Goal: Information Seeking & Learning: Check status

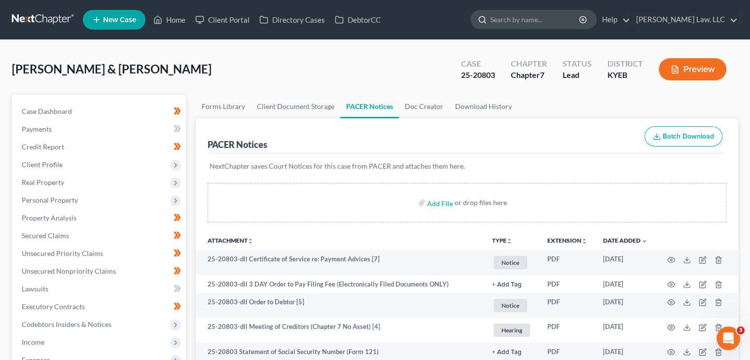
click at [518, 18] on input "search" at bounding box center [535, 19] width 90 height 18
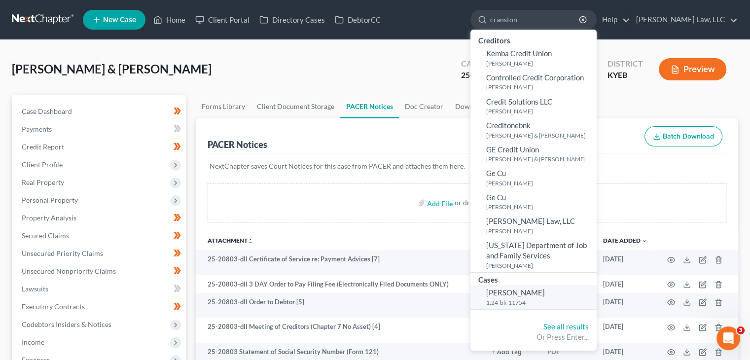
type input "cranston"
click at [521, 295] on span "[PERSON_NAME]" at bounding box center [515, 292] width 59 height 9
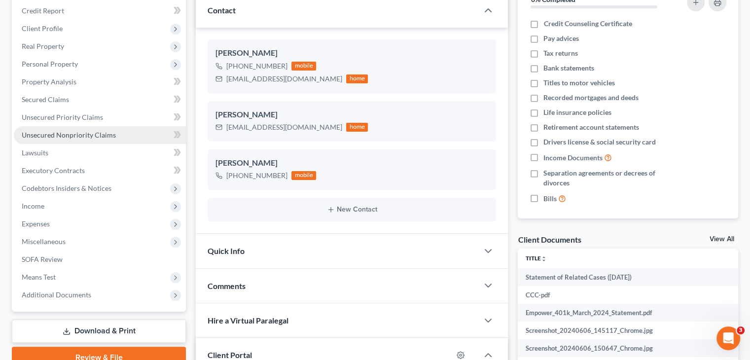
scroll to position [148, 0]
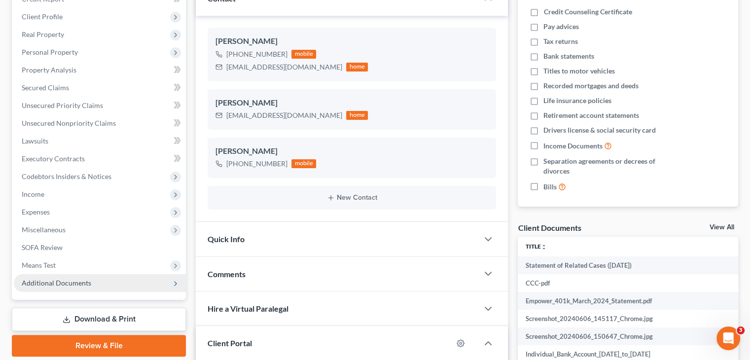
click at [84, 275] on span "Additional Documents" at bounding box center [100, 283] width 172 height 18
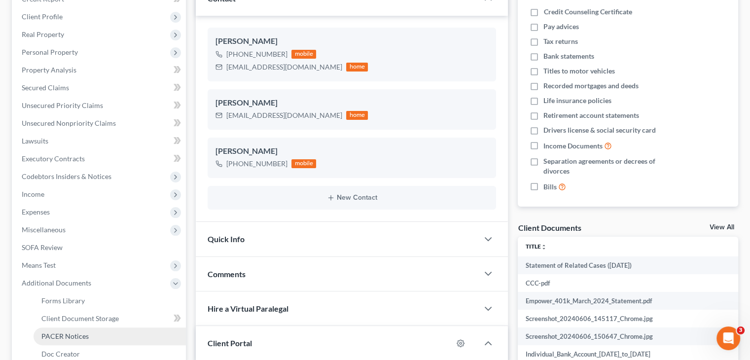
click at [56, 332] on span "PACER Notices" at bounding box center [64, 336] width 47 height 8
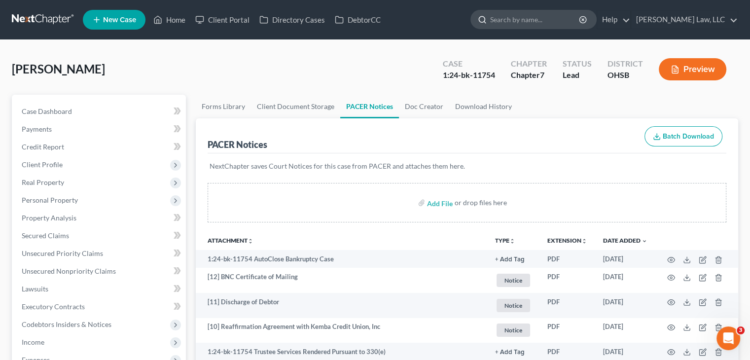
click at [507, 23] on input "search" at bounding box center [535, 19] width 90 height 18
type input "cranston"
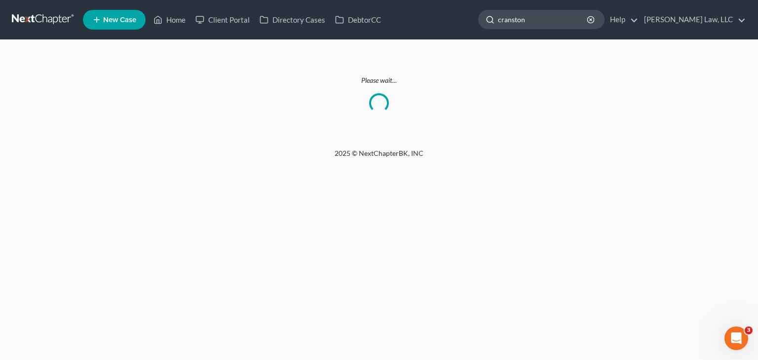
click at [538, 26] on input "cranston" at bounding box center [543, 19] width 90 height 18
type input "c"
type input "cranston"
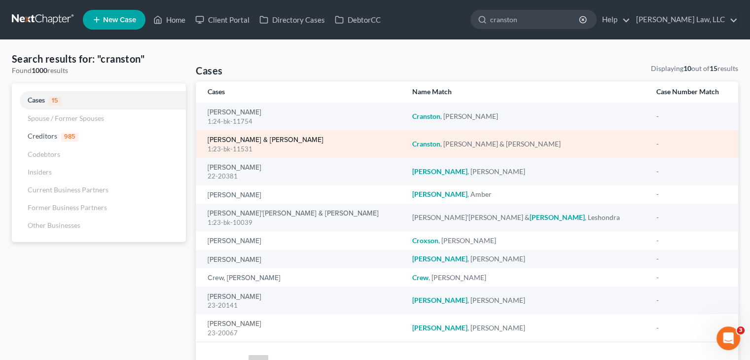
click at [286, 137] on link "[PERSON_NAME] & [PERSON_NAME]" at bounding box center [266, 140] width 116 height 7
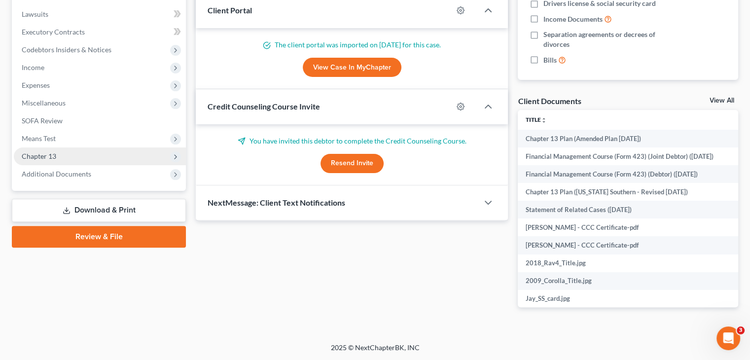
scroll to position [274, 0]
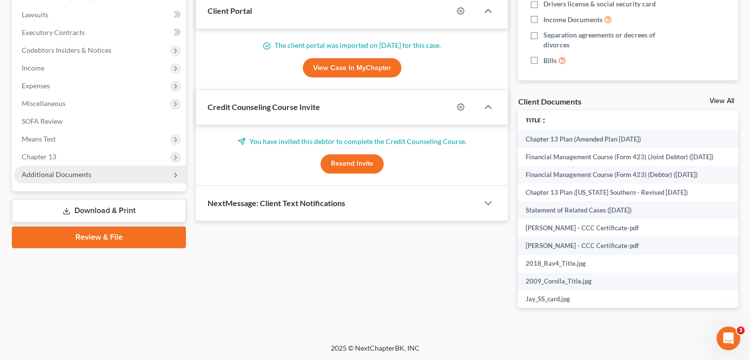
click at [67, 175] on span "Additional Documents" at bounding box center [57, 174] width 70 height 8
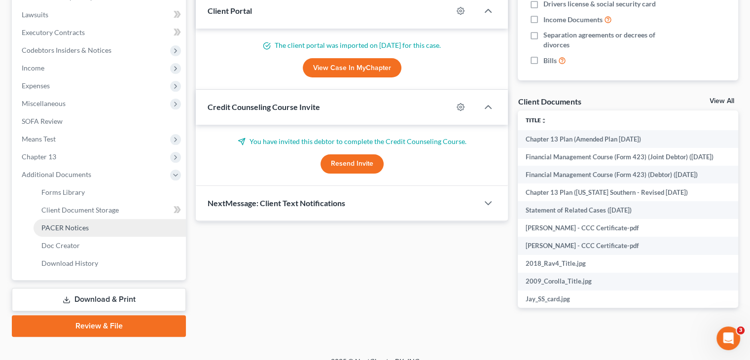
click at [63, 232] on link "PACER Notices" at bounding box center [110, 228] width 152 height 18
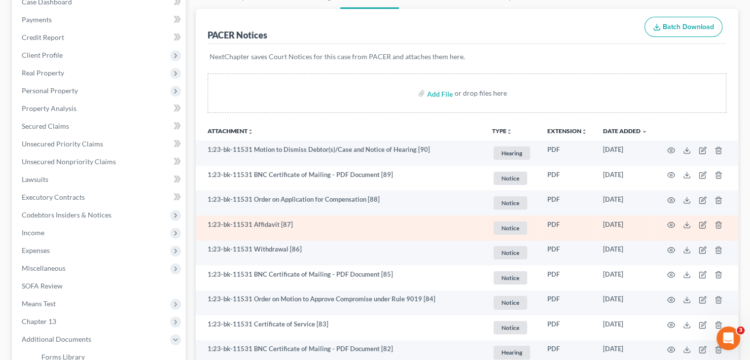
scroll to position [109, 0]
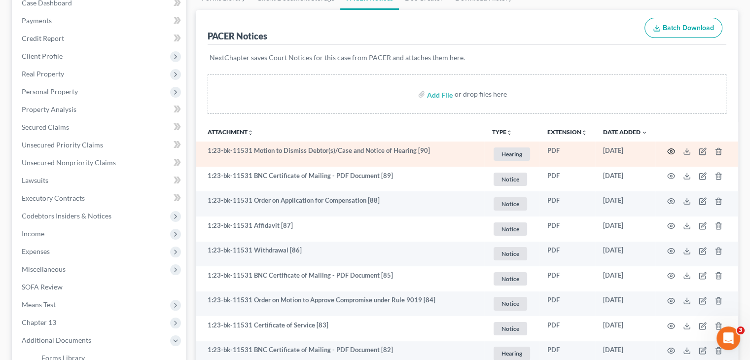
click at [672, 151] on icon "button" at bounding box center [671, 152] width 8 height 8
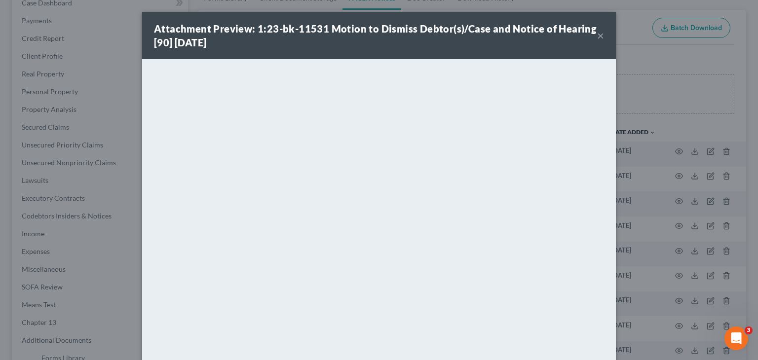
click at [591, 30] on div "Attachment Preview: 1:23-bk-11531 Motion to Dismiss Debtor(s)/Case and Notice o…" at bounding box center [375, 36] width 443 height 28
click at [591, 32] on div "Attachment Preview: 1:23-bk-11531 Motion to Dismiss Debtor(s)/Case and Notice o…" at bounding box center [375, 36] width 443 height 28
click at [592, 39] on div "Attachment Preview: 1:23-bk-11531 Motion to Dismiss Debtor(s)/Case and Notice o…" at bounding box center [375, 36] width 443 height 28
click at [597, 32] on button "×" at bounding box center [600, 36] width 7 height 12
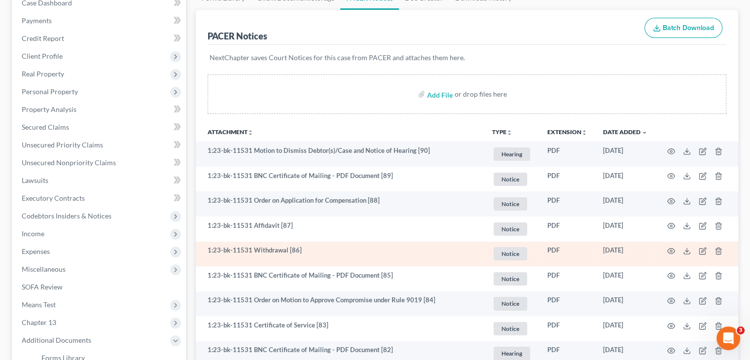
scroll to position [116, 0]
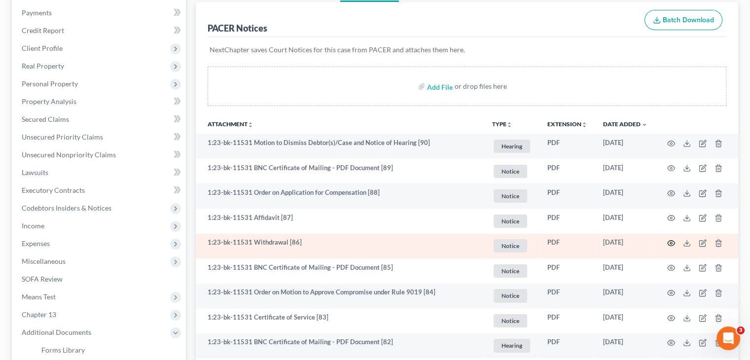
click at [669, 241] on icon "button" at bounding box center [671, 243] width 7 height 5
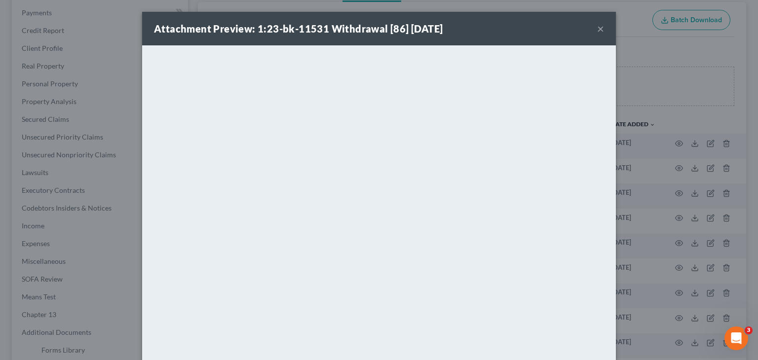
click at [597, 28] on button "×" at bounding box center [600, 29] width 7 height 12
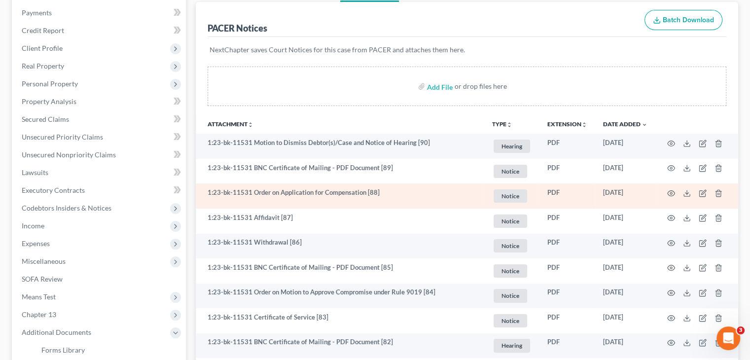
scroll to position [95, 0]
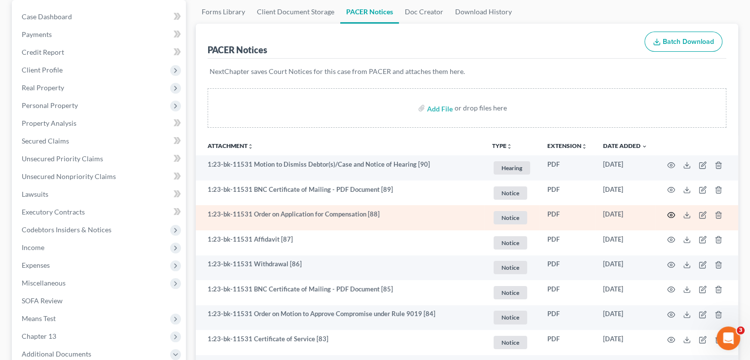
click at [671, 213] on icon "button" at bounding box center [671, 215] width 8 height 8
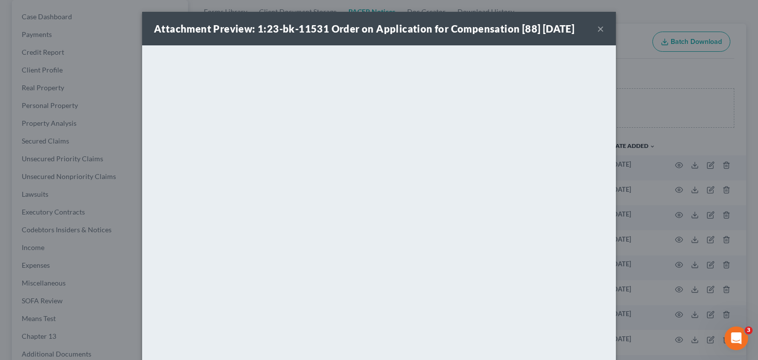
click at [597, 28] on button "×" at bounding box center [600, 29] width 7 height 12
